Goal: Task Accomplishment & Management: Use online tool/utility

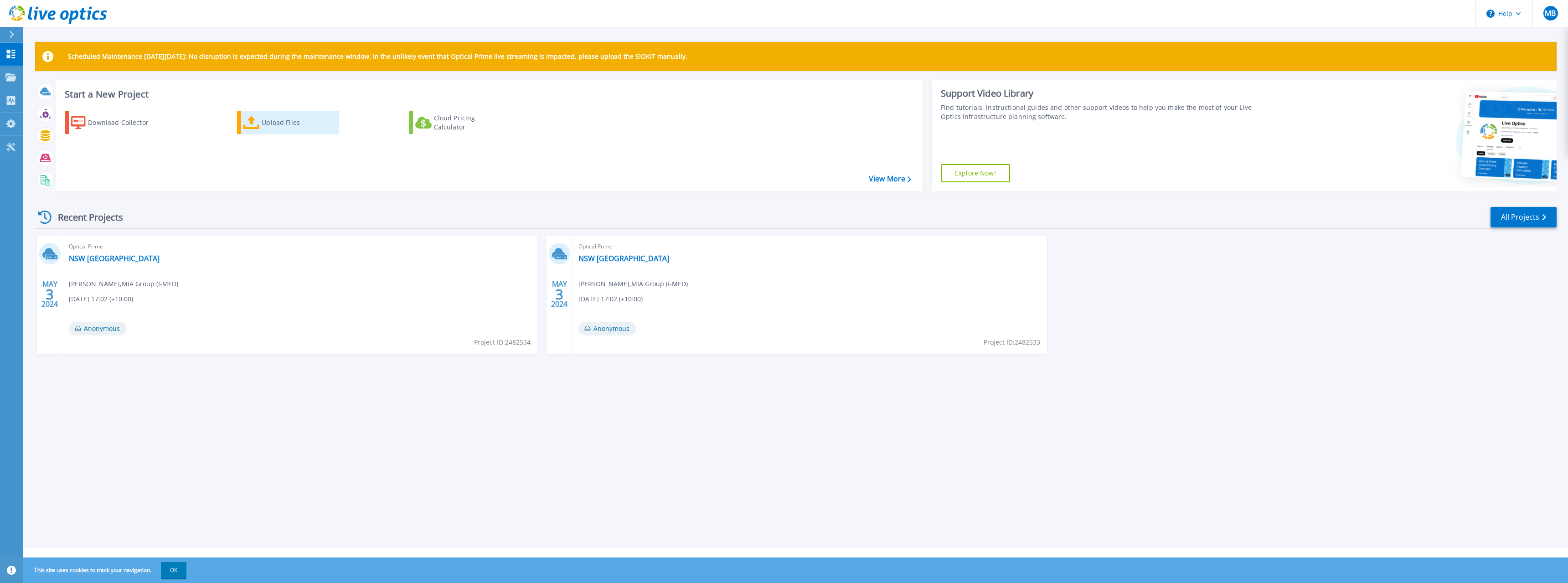
click at [265, 122] on div "Upload Files" at bounding box center [297, 122] width 73 height 18
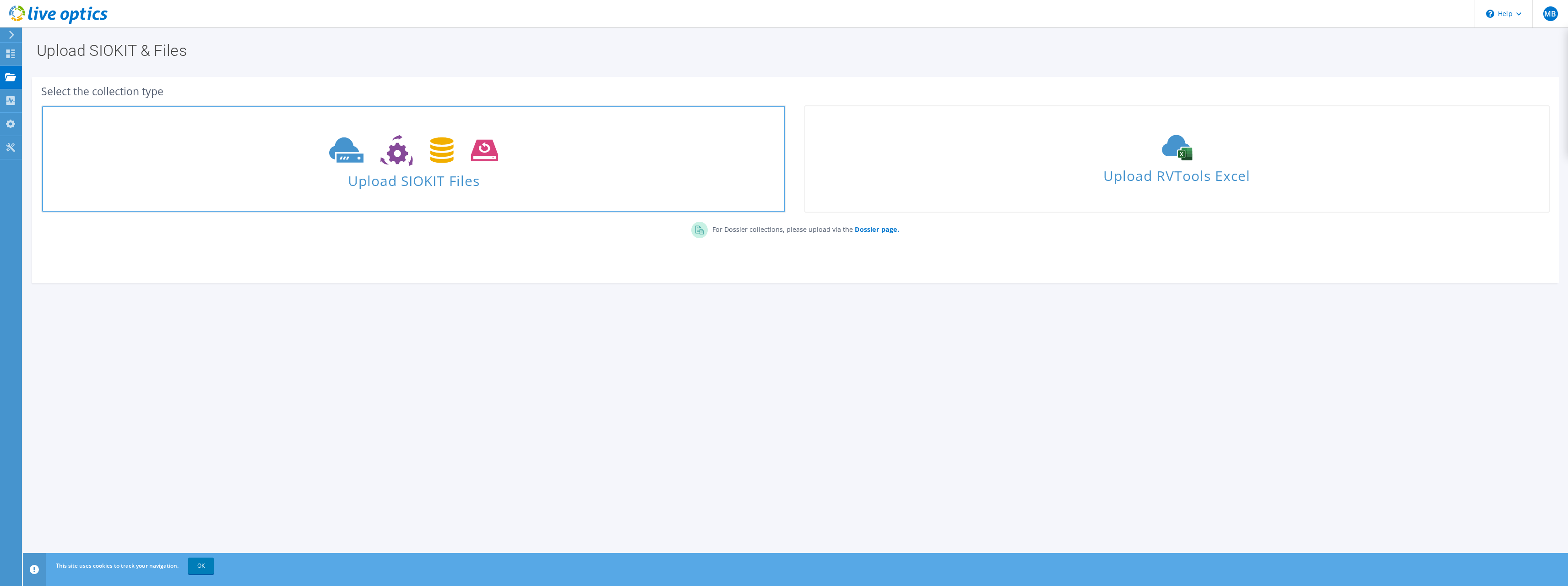
click at [396, 165] on icon at bounding box center [413, 150] width 169 height 32
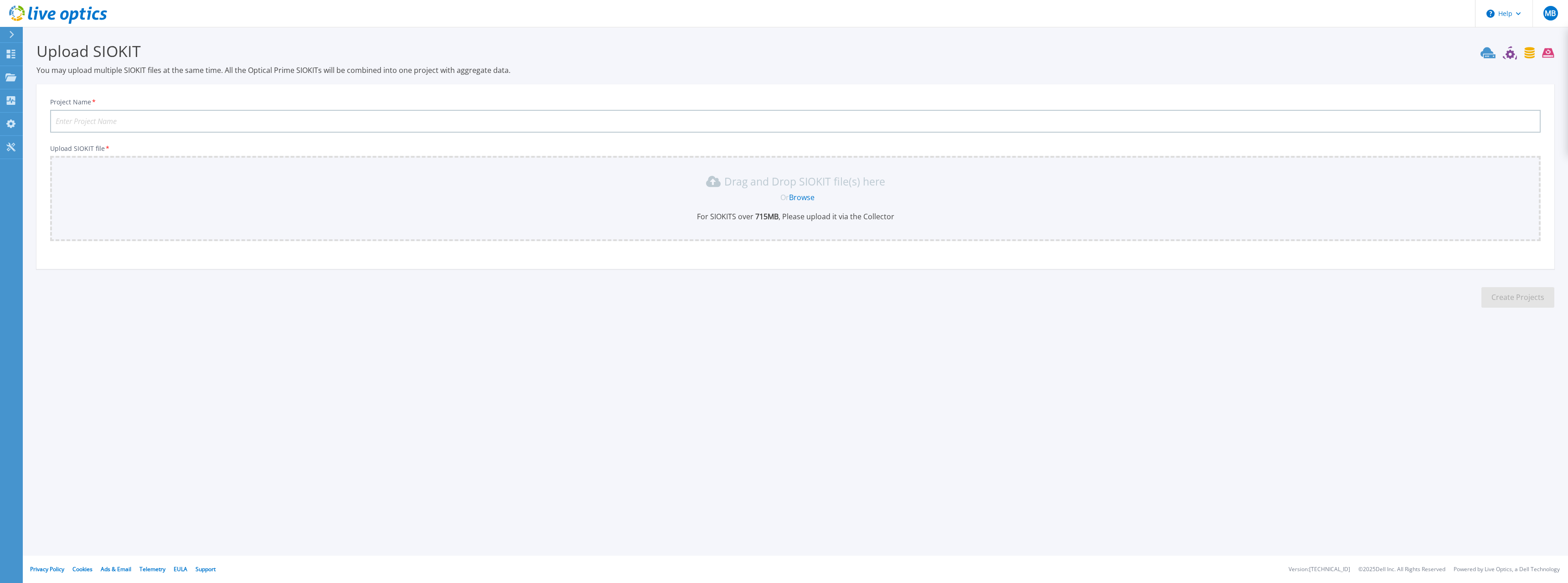
click at [78, 122] on input "Project Name *" at bounding box center [795, 121] width 1490 height 23
type input "D"
click at [120, 108] on div "Project Name * 1Day" at bounding box center [795, 115] width 1490 height 34
click at [100, 117] on input "1Day" at bounding box center [795, 121] width 1490 height 23
drag, startPoint x: 79, startPoint y: 120, endPoint x: 21, endPoint y: 120, distance: 58.0
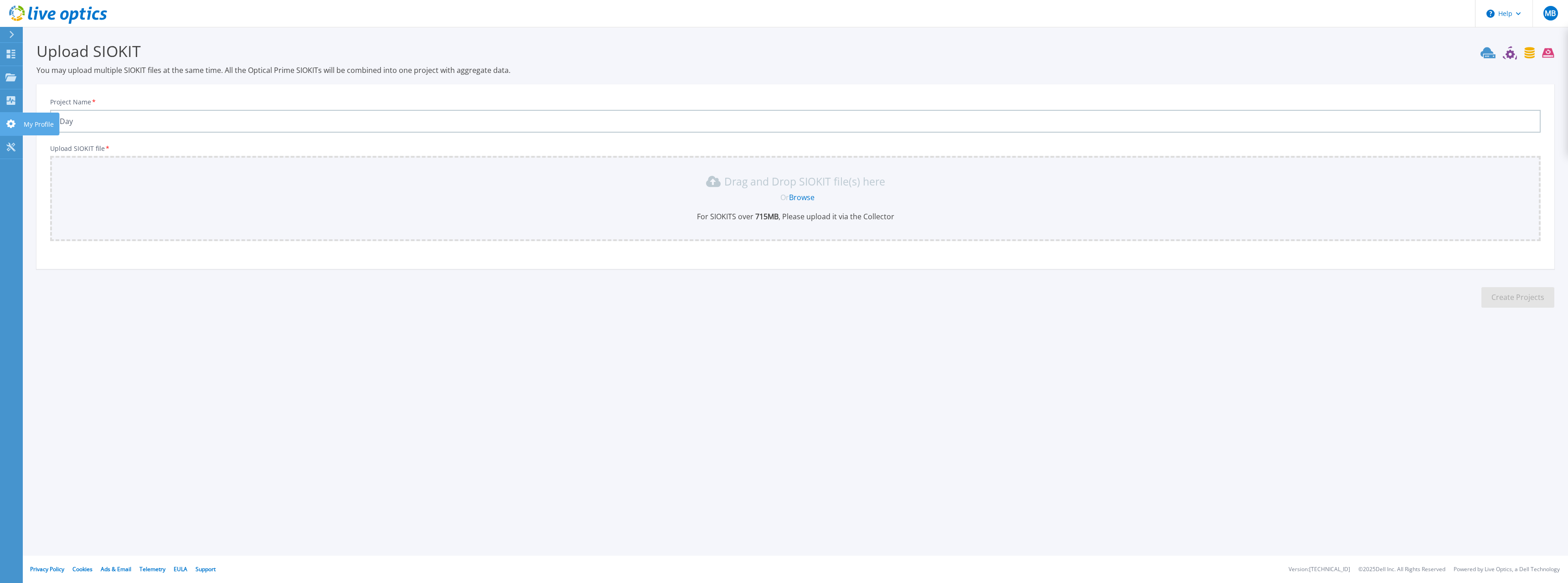
click at [21, 120] on div "Help MB End User Mahyar Banafsheh mahyar.banafsheh@i-med.com.au I-MED Radiology…" at bounding box center [784, 292] width 1568 height 583
paste input "RackMountServerEvaluation"
type input "1DayRackMountServerEvaluation"
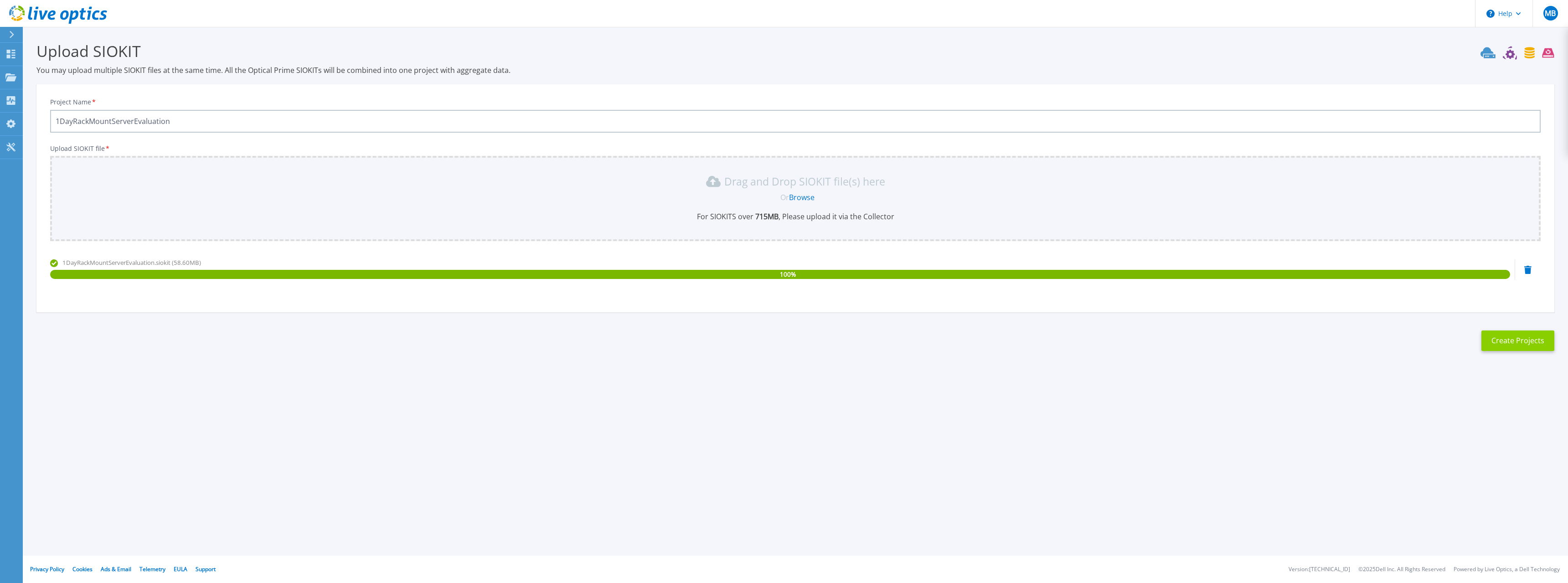
click at [1522, 339] on button "Create Projects" at bounding box center [1517, 340] width 73 height 21
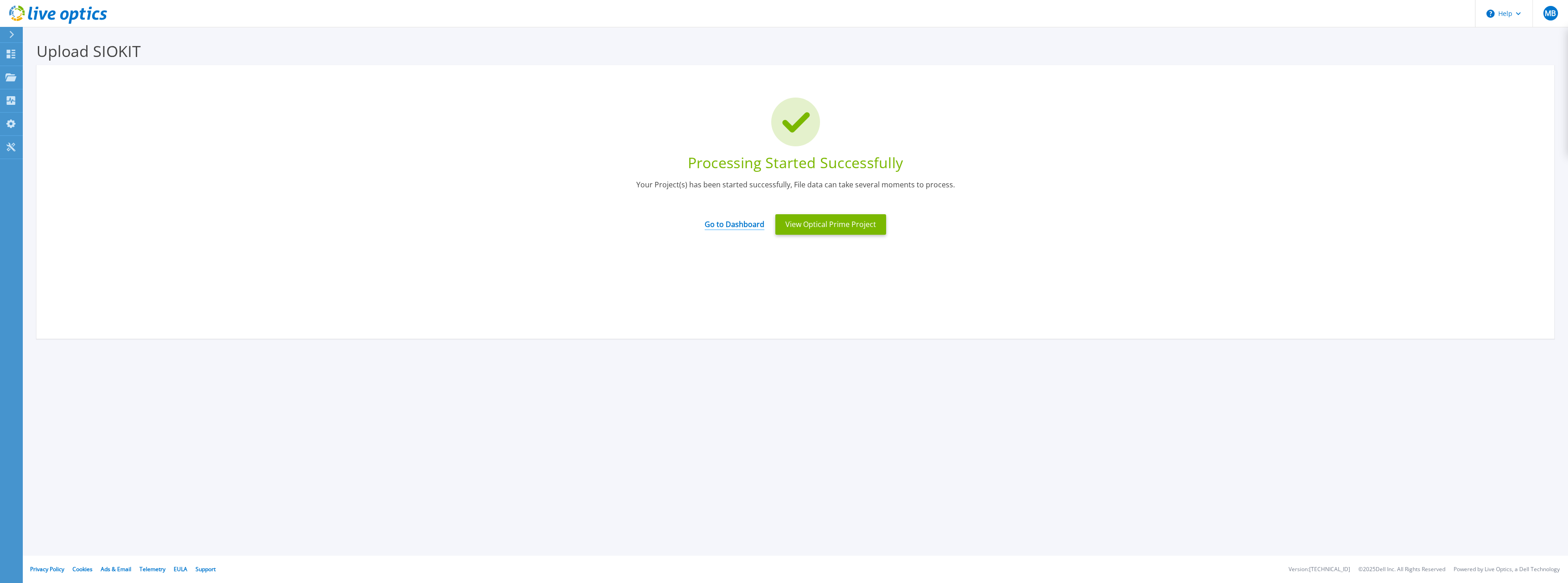
click at [740, 222] on link "Go to Dashboard" at bounding box center [735, 221] width 60 height 18
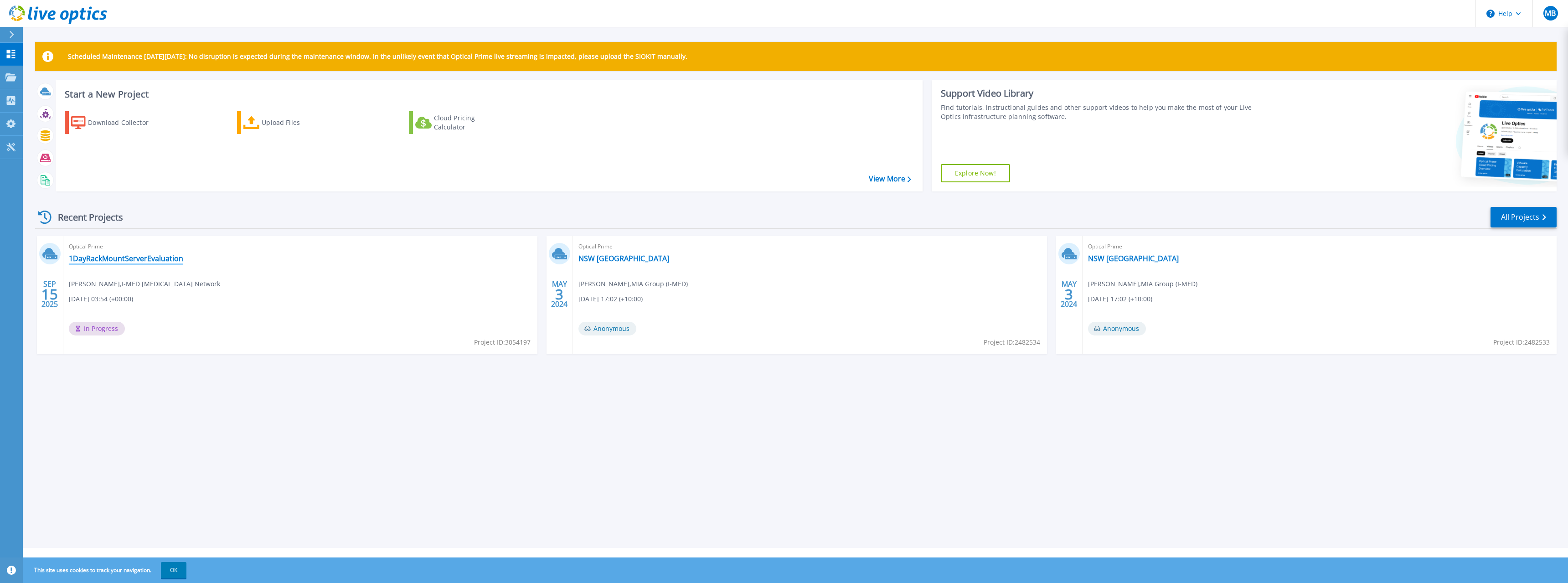
click at [121, 257] on link "1DayRackMountServerEvaluation" at bounding box center [125, 258] width 114 height 9
click at [134, 261] on link "1DayRackMountServerEvaluation" at bounding box center [125, 258] width 114 height 9
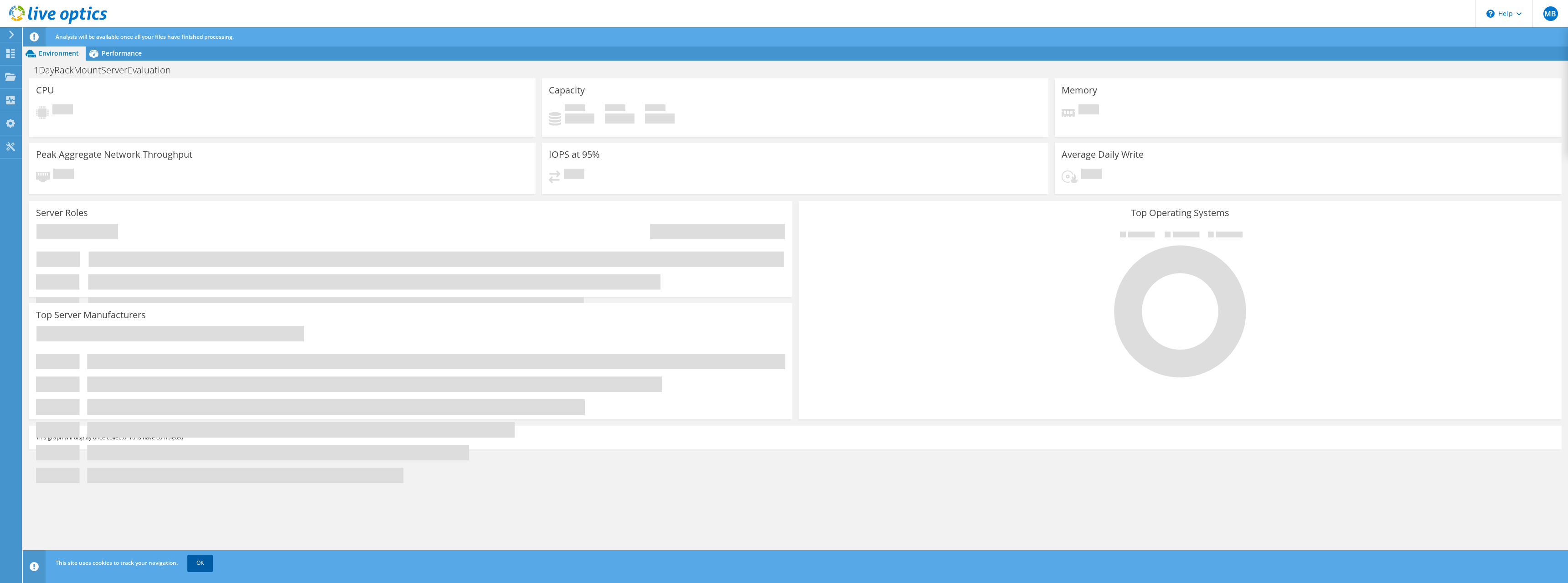
click at [203, 564] on link "OK" at bounding box center [200, 562] width 26 height 16
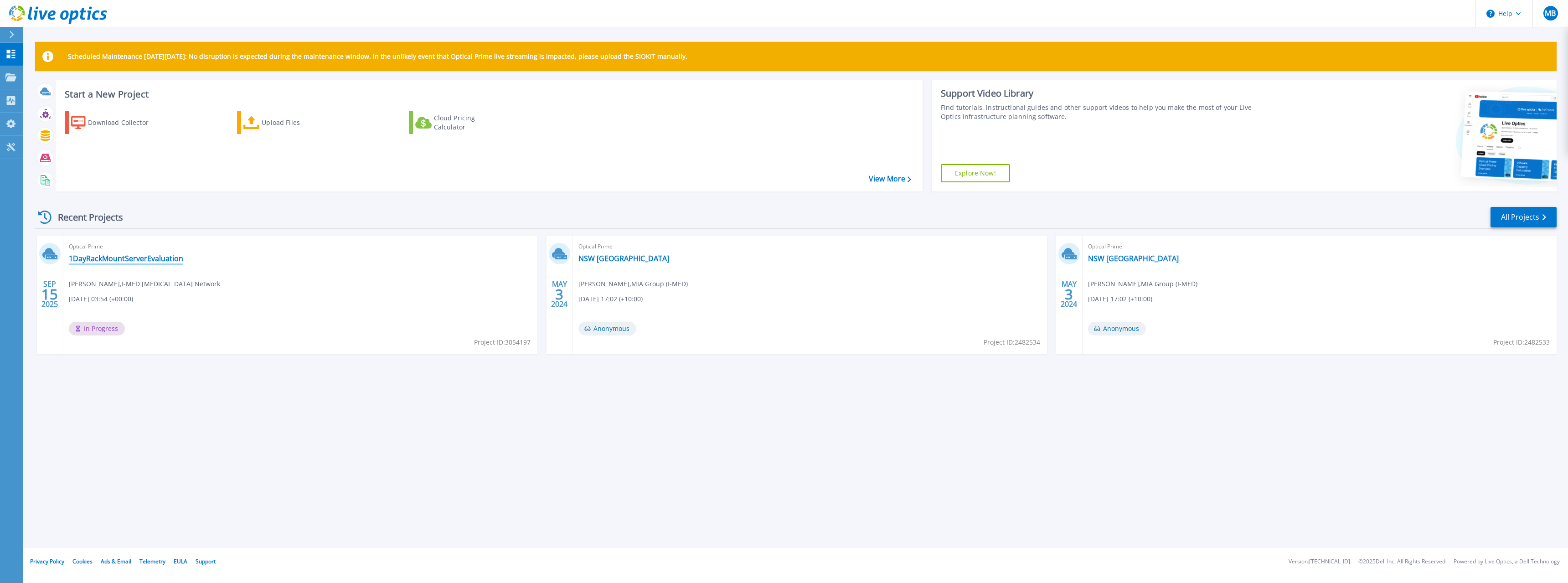
drag, startPoint x: 333, startPoint y: 452, endPoint x: 133, endPoint y: 257, distance: 279.3
click at [324, 447] on div "Scheduled Maintenance [DATE][DATE]: No disruption is expected during the mainte…" at bounding box center [796, 273] width 1545 height 548
click at [246, 449] on div "Scheduled Maintenance on Monday 22nd September: No disruption is expected durin…" at bounding box center [796, 273] width 1545 height 548
drag, startPoint x: 148, startPoint y: 263, endPoint x: 154, endPoint y: 265, distance: 6.3
click at [148, 262] on link "1DayRackMountServerEvaluation" at bounding box center [125, 258] width 114 height 9
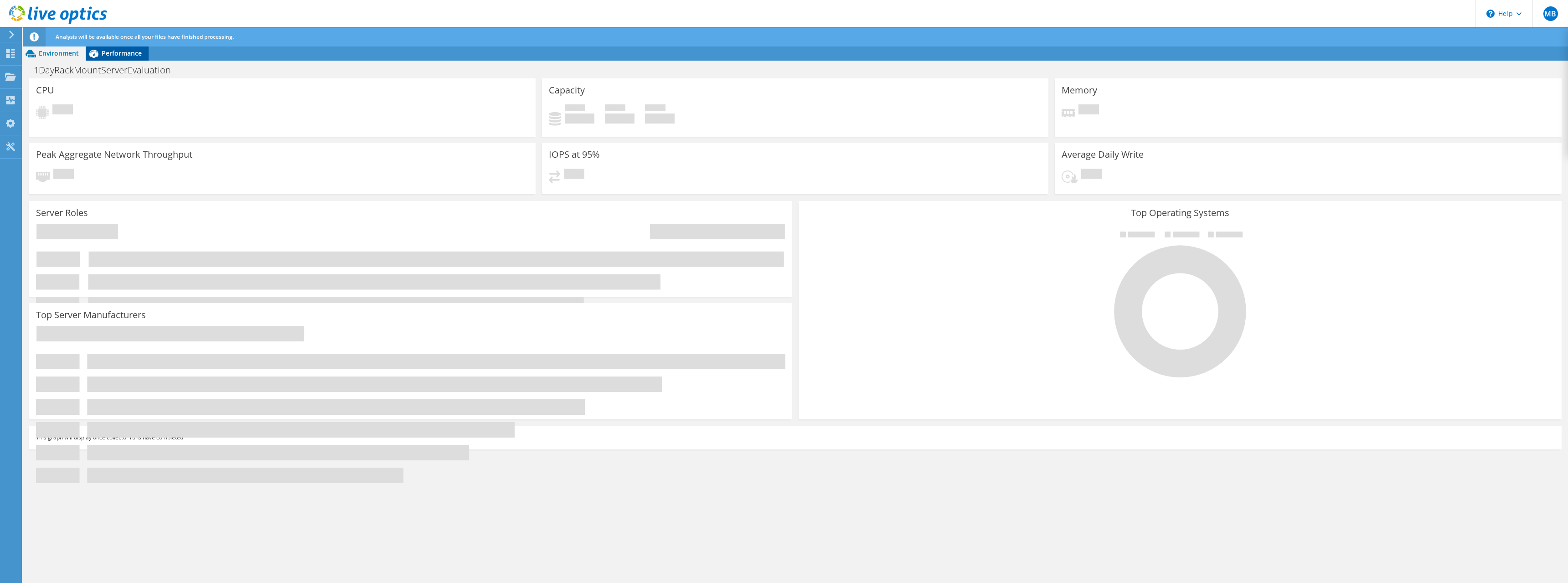
click at [117, 54] on span "Performance" at bounding box center [122, 53] width 40 height 9
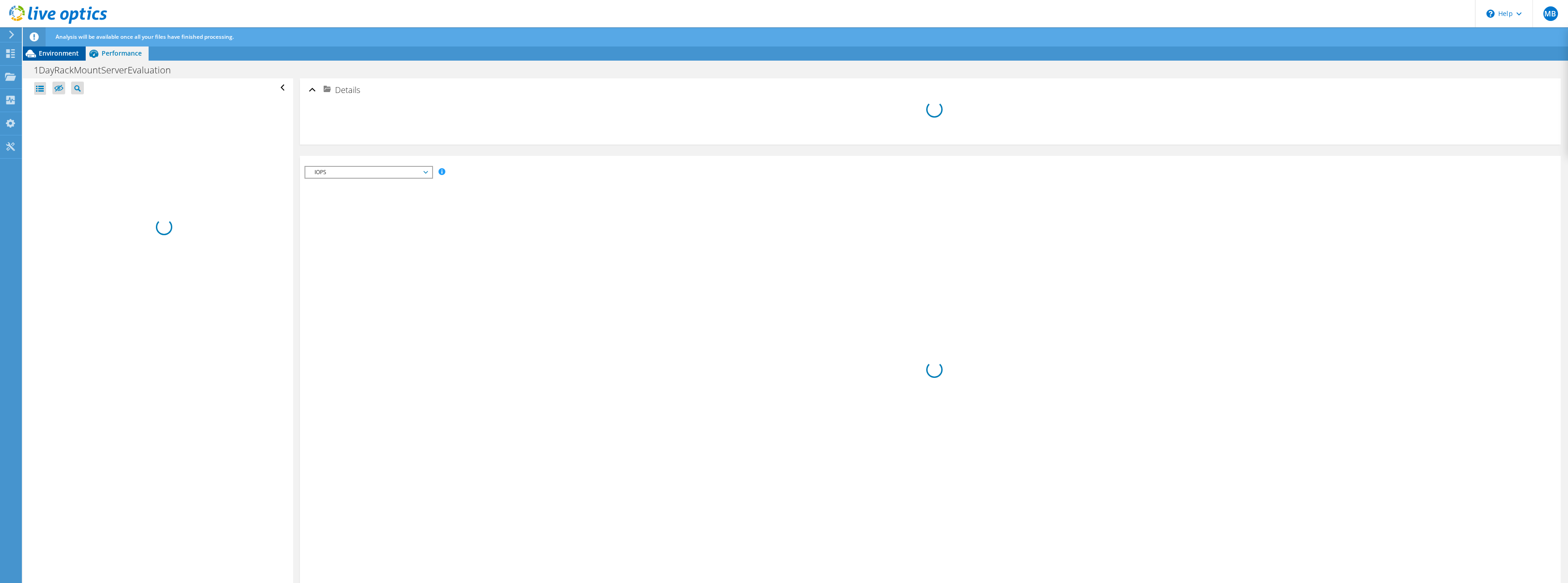
click at [56, 58] on div "Environment" at bounding box center [54, 53] width 63 height 15
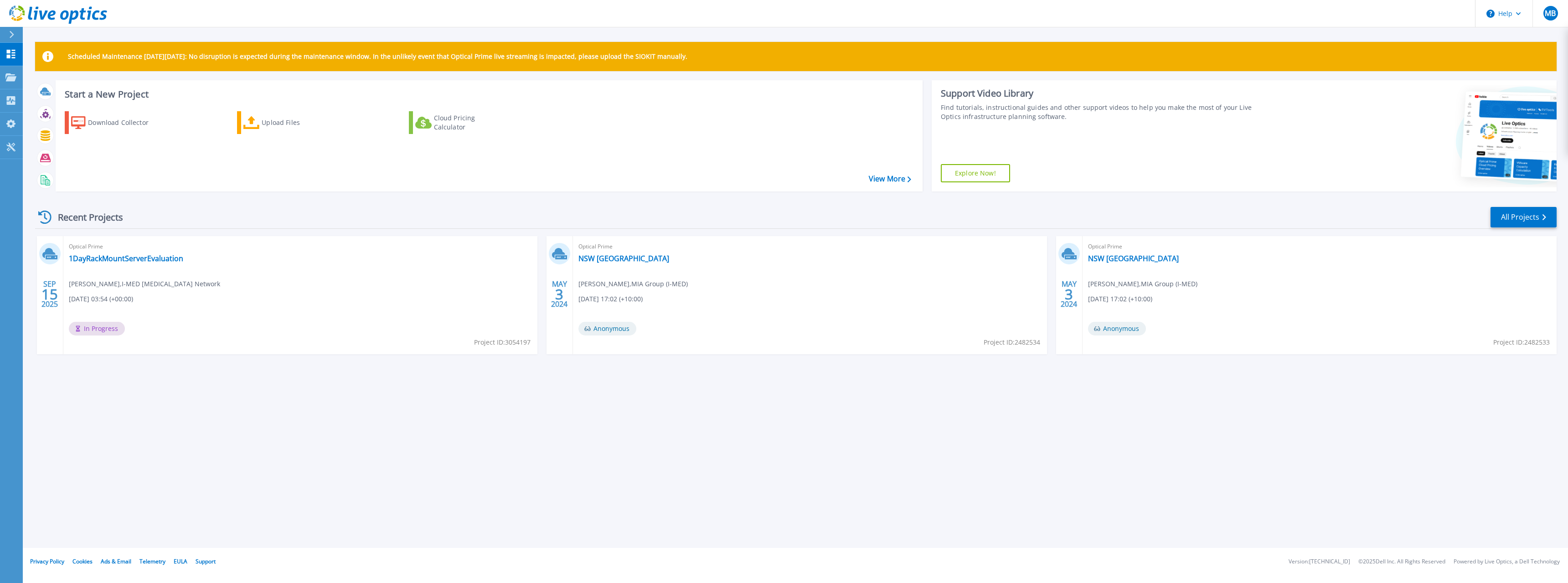
click at [406, 418] on div "Scheduled Maintenance [DATE][DATE]: No disruption is expected during the mainte…" at bounding box center [796, 273] width 1545 height 548
click at [502, 402] on div "Scheduled Maintenance [DATE][DATE]: No disruption is expected during the mainte…" at bounding box center [796, 273] width 1545 height 548
click at [99, 256] on link "1DayRackMountServerEvaluation" at bounding box center [125, 258] width 114 height 9
